Goal: Information Seeking & Learning: Understand process/instructions

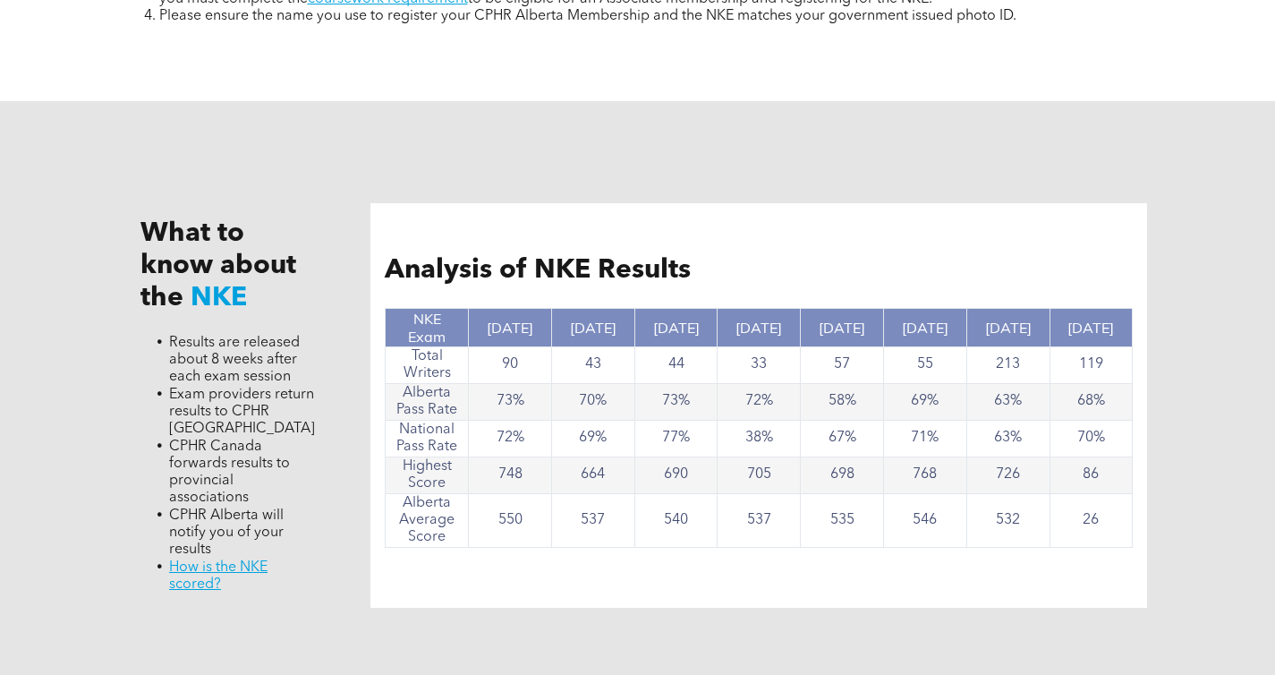
scroll to position [1727, 0]
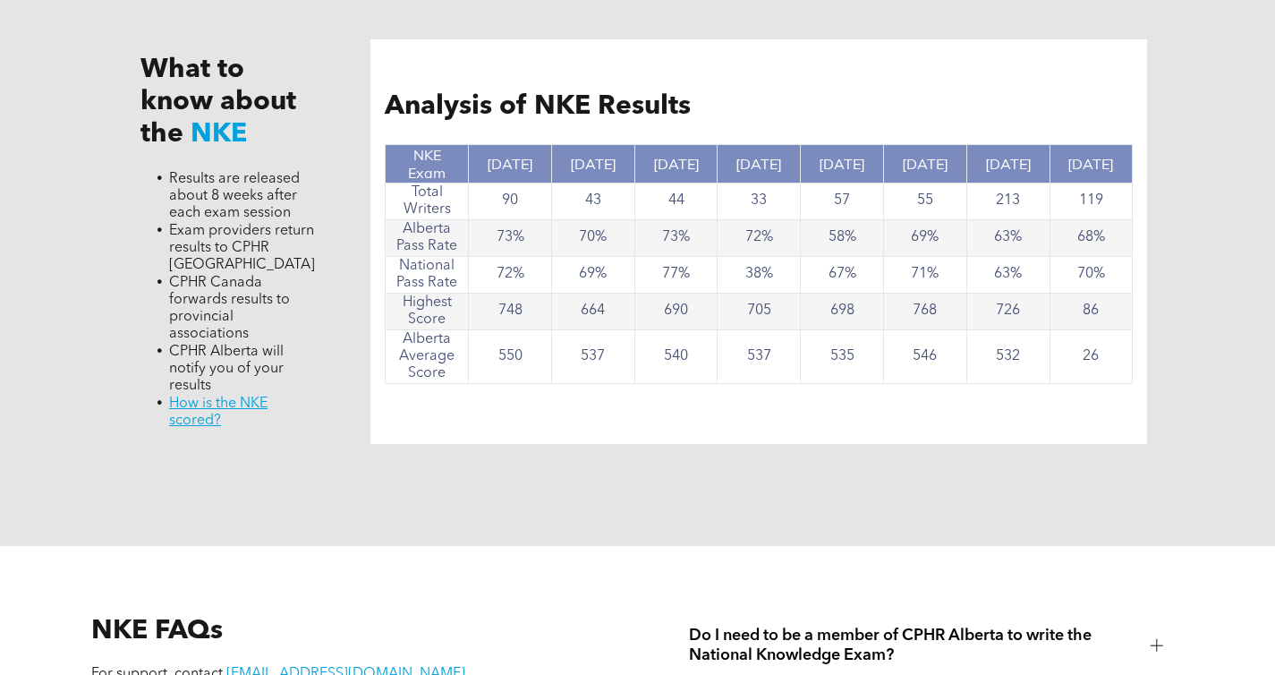
click at [498, 308] on td "748" at bounding box center [510, 311] width 83 height 37
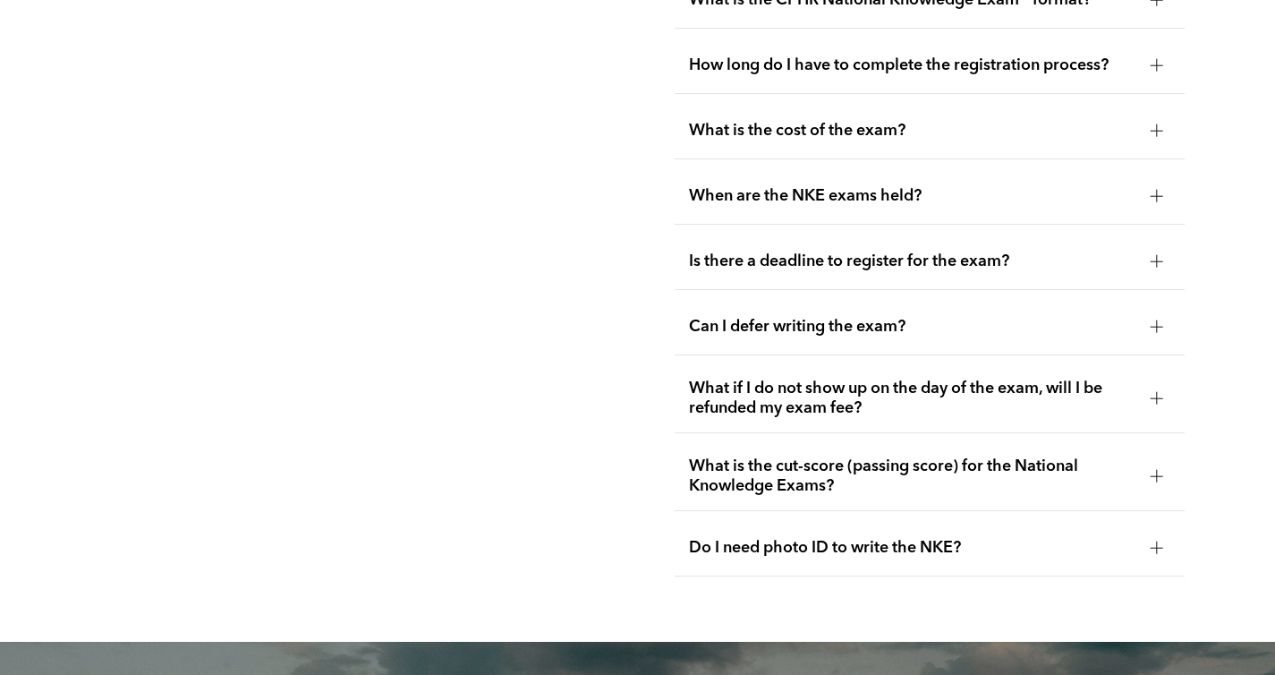
scroll to position [2734, 0]
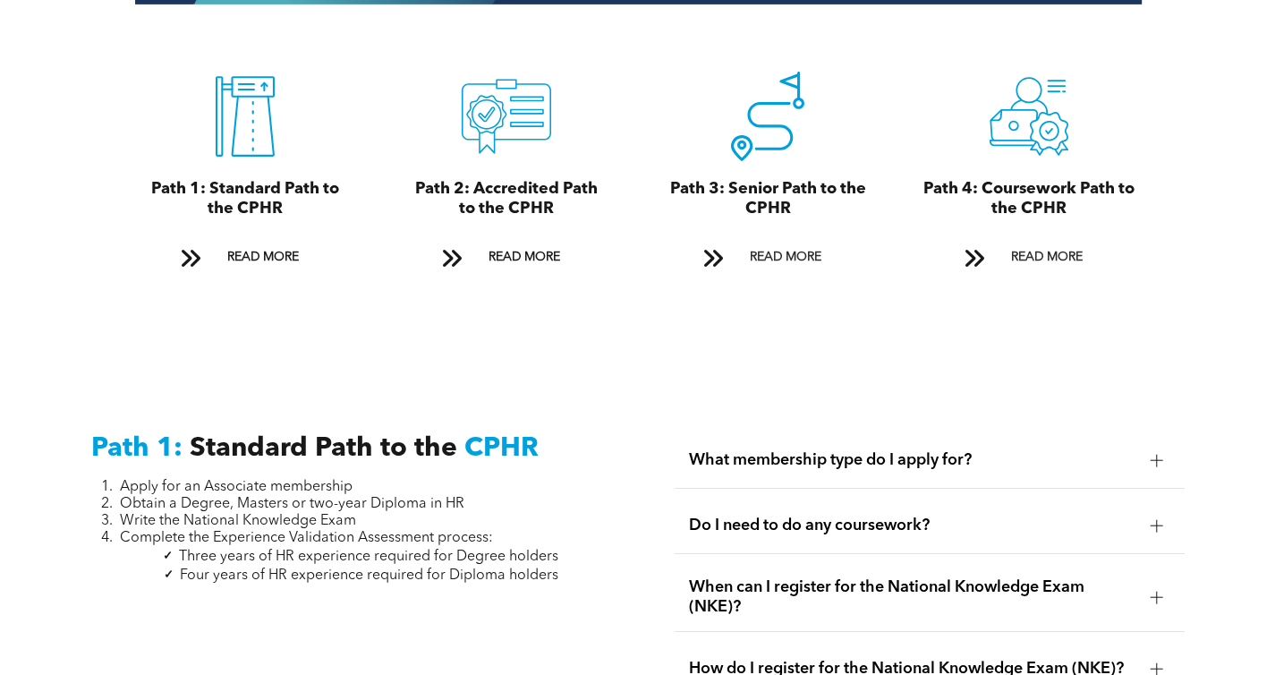
scroll to position [2043, 0]
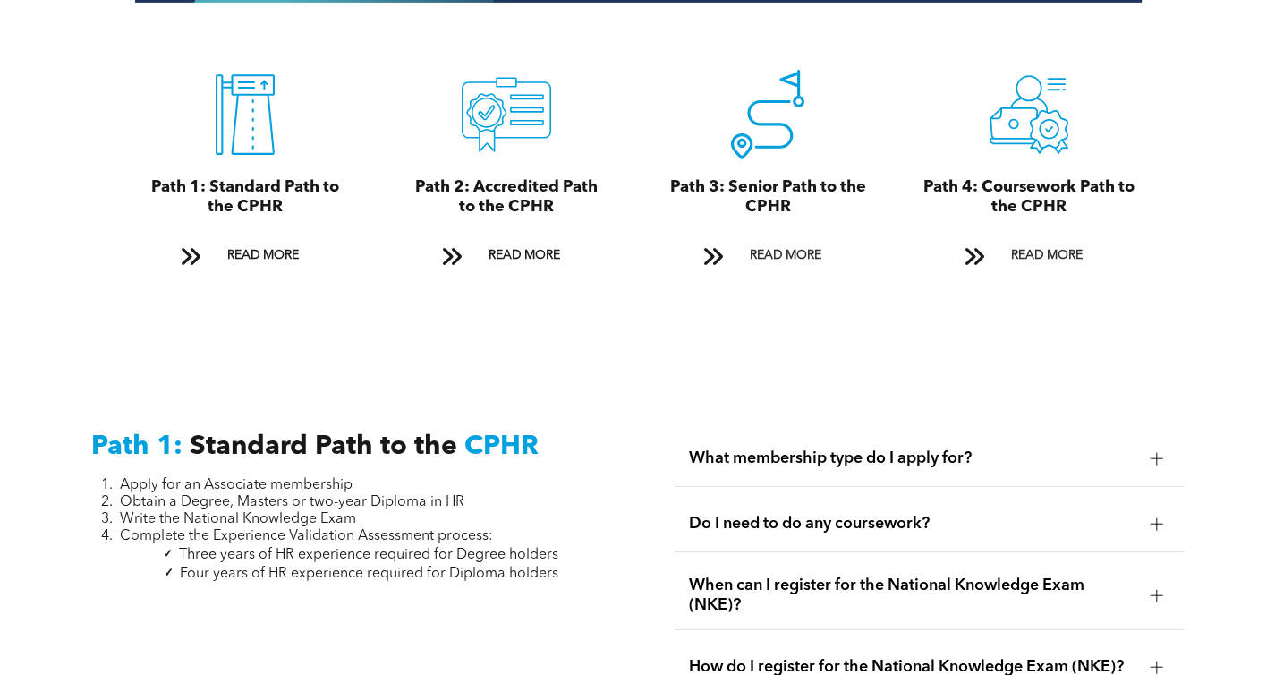
click at [478, 433] on span "CPHR" at bounding box center [501, 446] width 74 height 27
click at [350, 446] on div "Path 1: Standard Path to the CPHR Apply for an Associate membership Obtain a De…" at bounding box center [346, 582] width 539 height 332
click at [329, 478] on span "Apply for an Associate membership" at bounding box center [236, 485] width 233 height 14
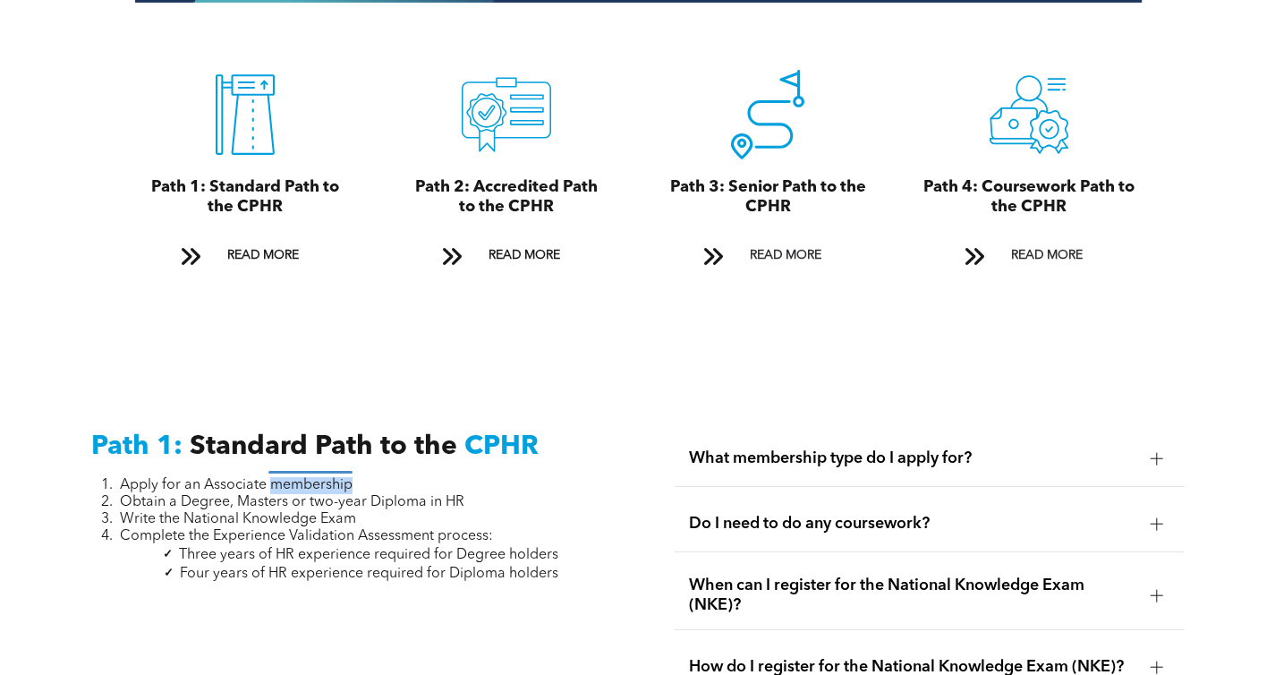
click at [329, 478] on span "Apply for an Associate membership" at bounding box center [236, 485] width 233 height 14
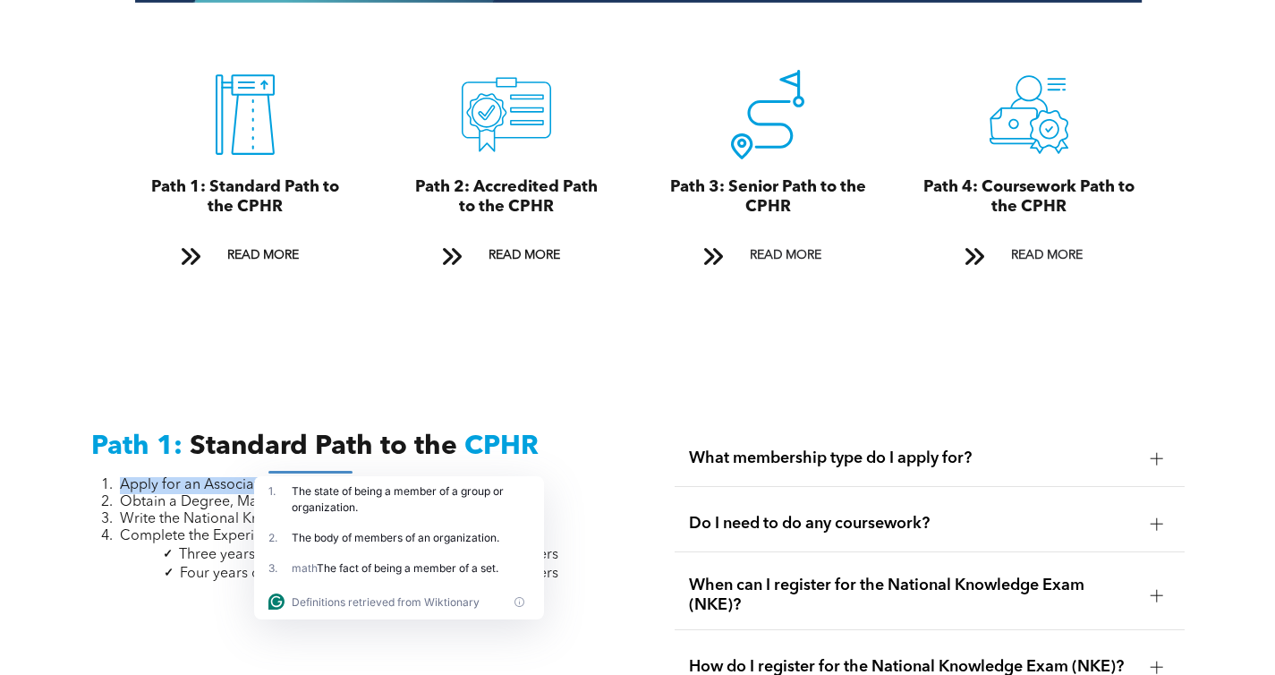
click at [192, 495] on span "Obtain a Degree, Masters or two-year Diploma in HR" at bounding box center [292, 502] width 344 height 14
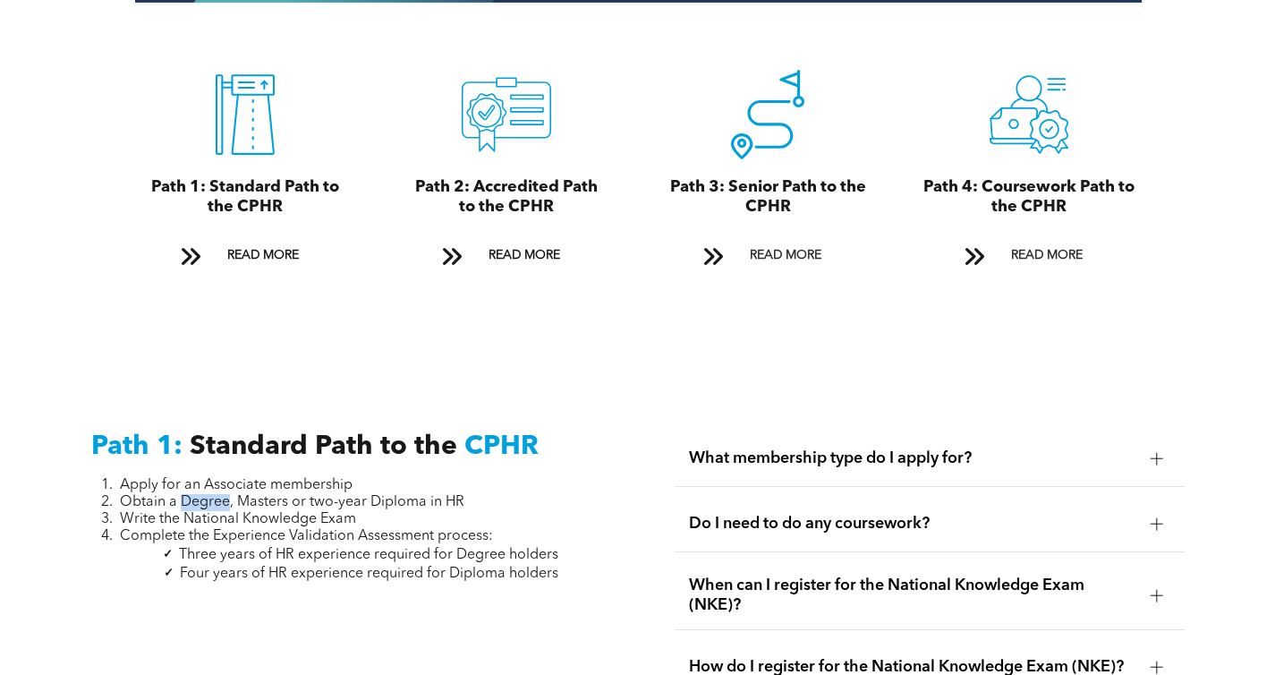
click at [192, 495] on span "Obtain a Degree, Masters or two-year Diploma in HR" at bounding box center [292, 502] width 344 height 14
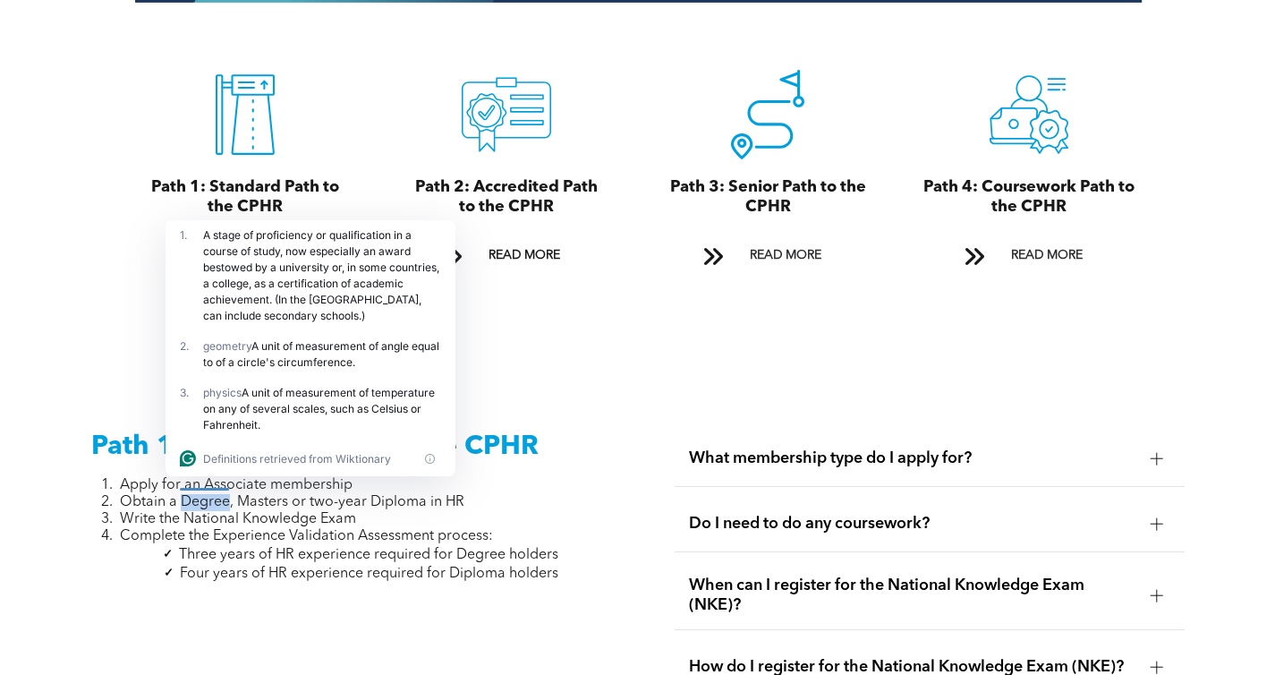
click at [192, 495] on span "Obtain a Degree, Masters or two-year Diploma in HR" at bounding box center [292, 502] width 344 height 14
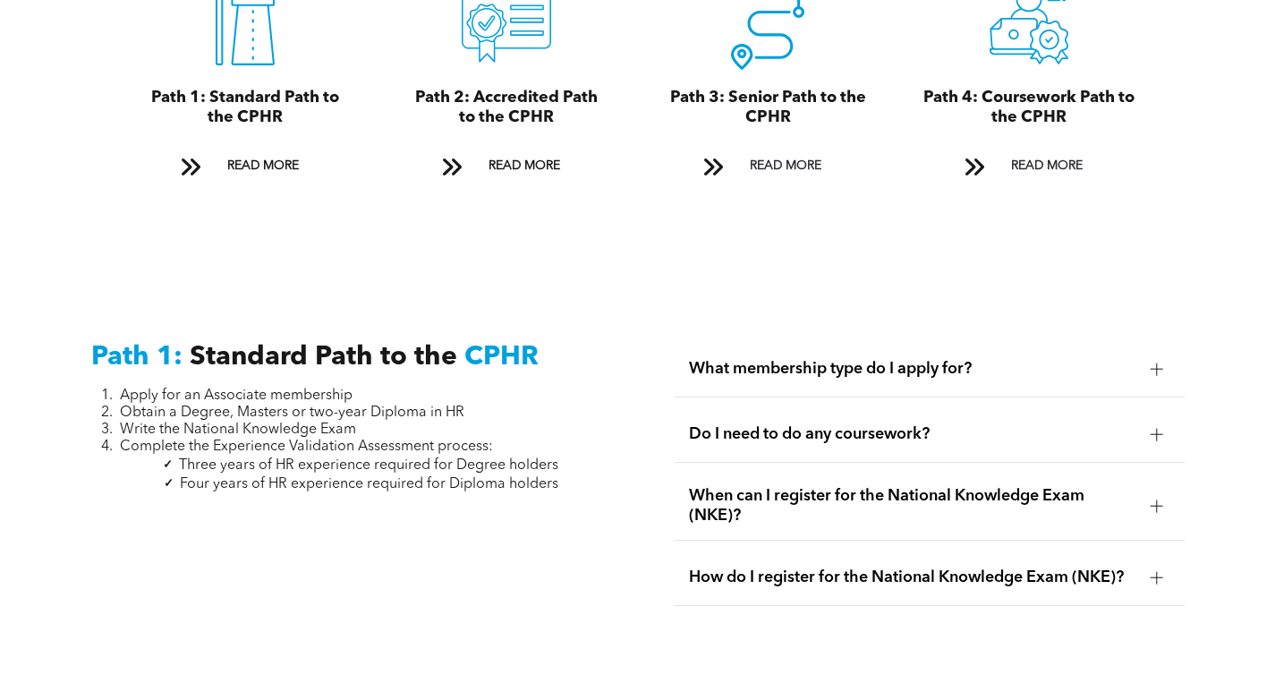
scroll to position [2124, 0]
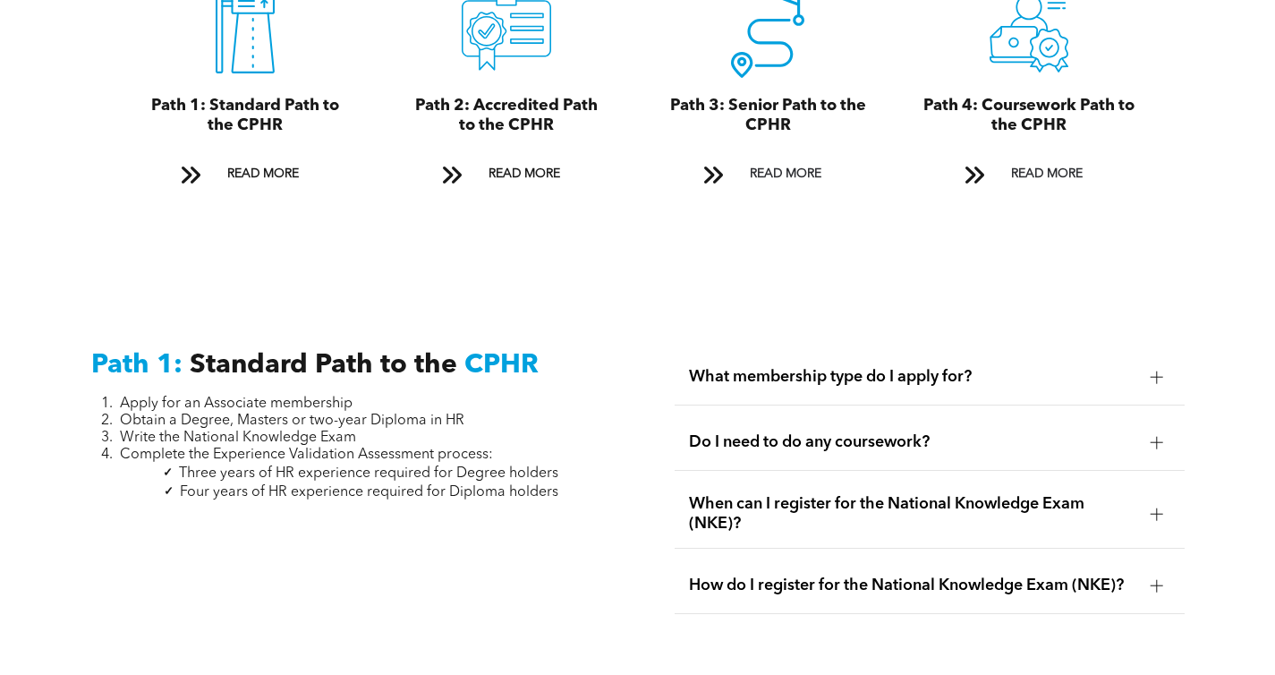
click at [763, 367] on span "What membership type do I apply for?" at bounding box center [912, 377] width 447 height 20
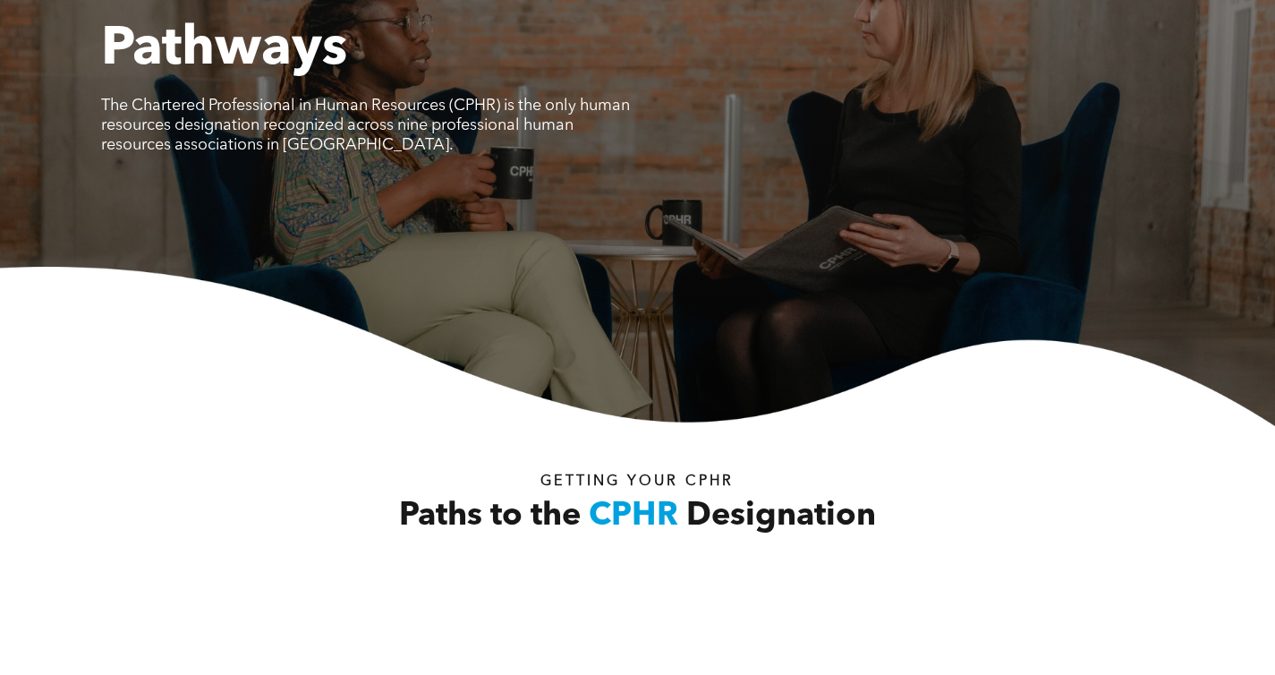
scroll to position [0, 0]
